Goal: Navigation & Orientation: Find specific page/section

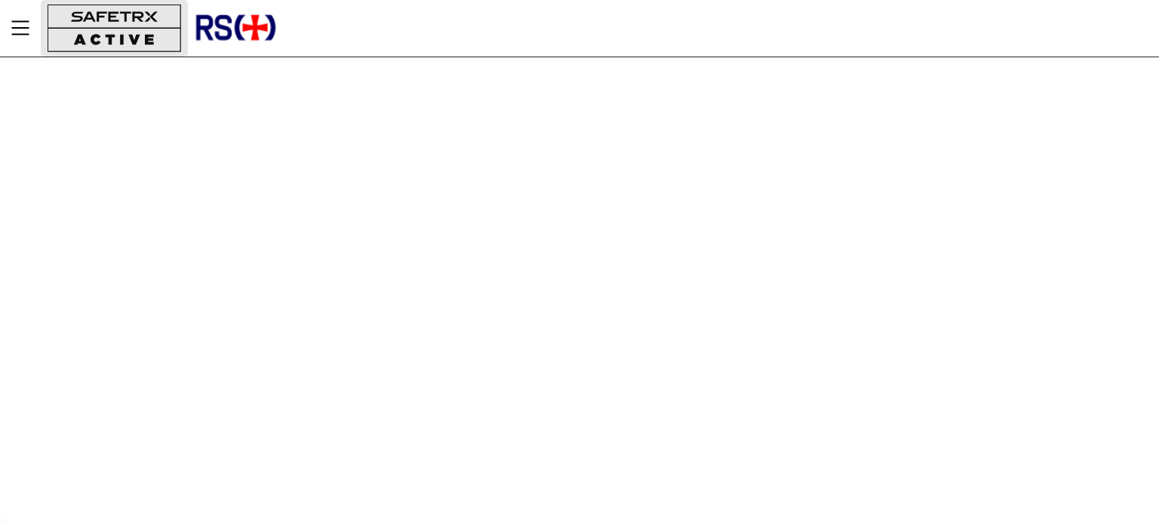
click at [126, 23] on button "button" at bounding box center [114, 28] width 147 height 57
